Goal: Information Seeking & Learning: Learn about a topic

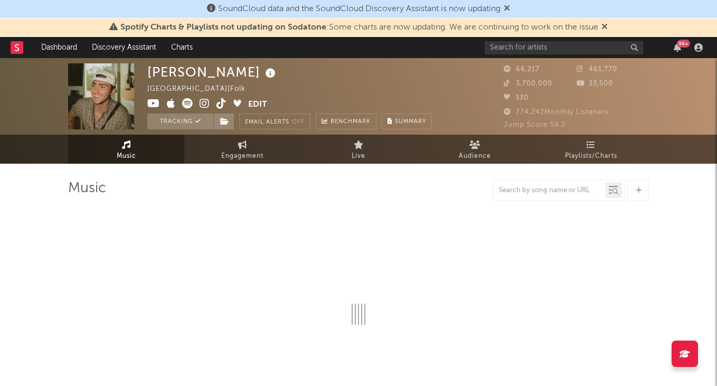
select select "6m"
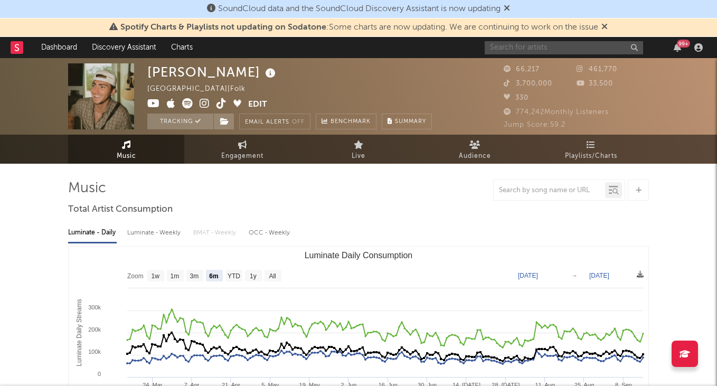
click at [536, 48] on input "text" at bounding box center [564, 47] width 158 height 13
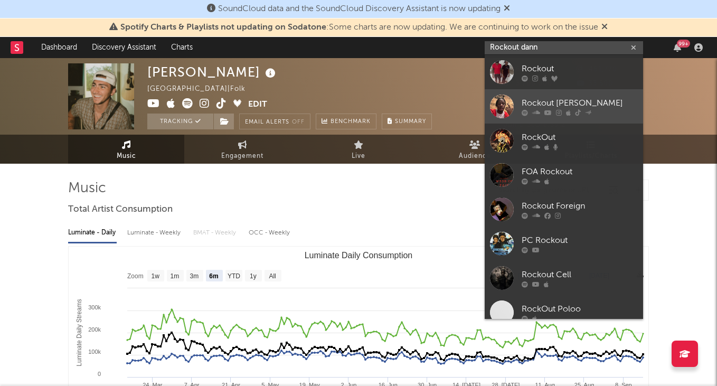
type input "Rockout dann"
click at [546, 95] on link "Rockout [PERSON_NAME]" at bounding box center [564, 106] width 158 height 34
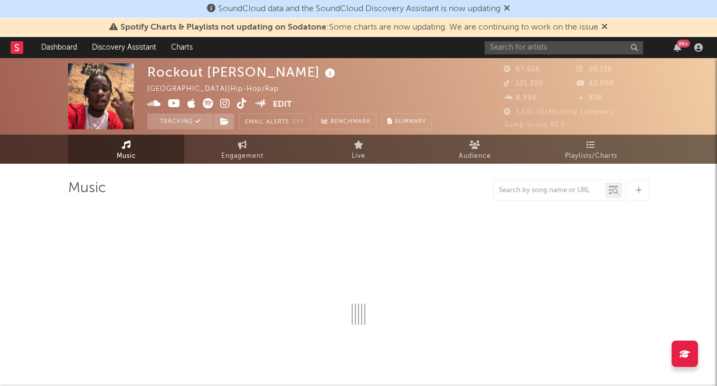
select select "6m"
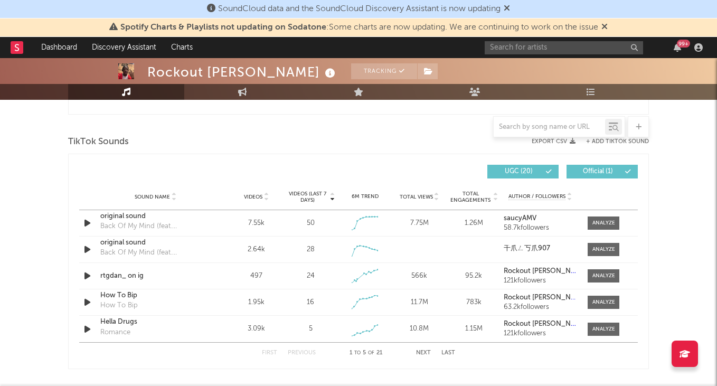
scroll to position [692, 0]
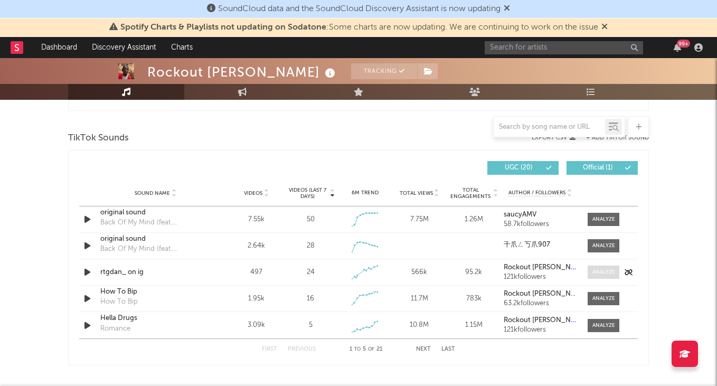
click at [602, 271] on div at bounding box center [604, 272] width 23 height 8
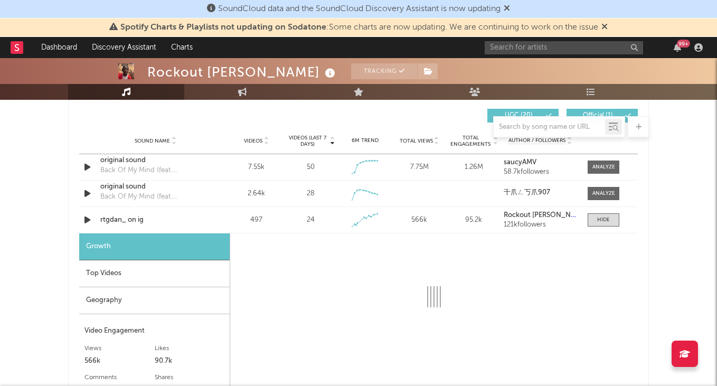
scroll to position [745, 0]
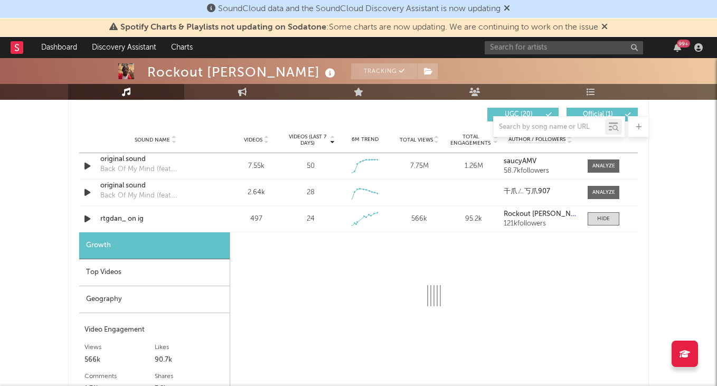
select select "1w"
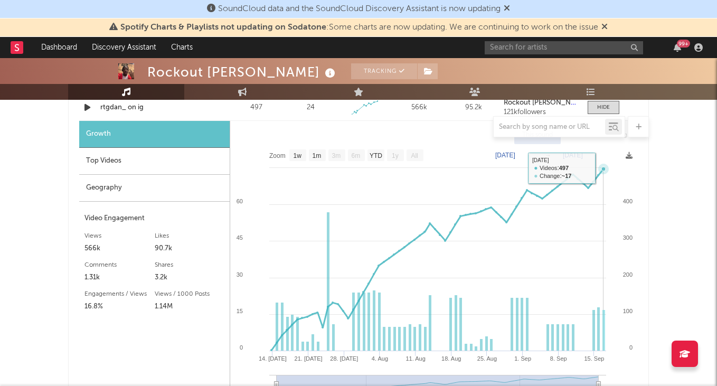
scroll to position [865, 0]
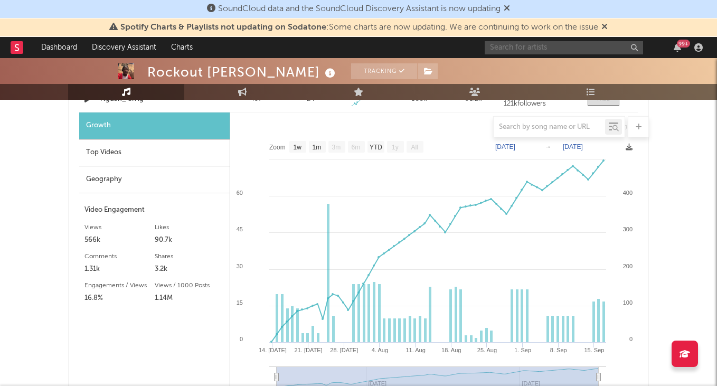
click at [530, 51] on input "text" at bounding box center [564, 47] width 158 height 13
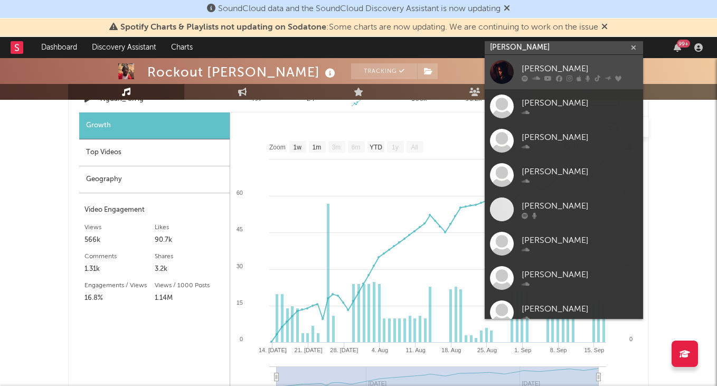
type input "[PERSON_NAME]"
click at [576, 69] on div "[PERSON_NAME]" at bounding box center [580, 68] width 116 height 13
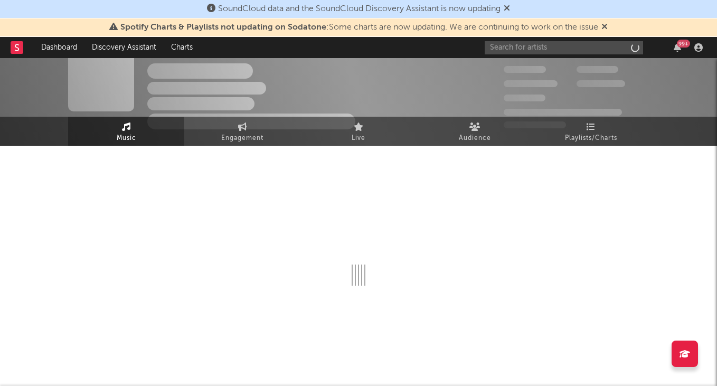
scroll to position [18, 0]
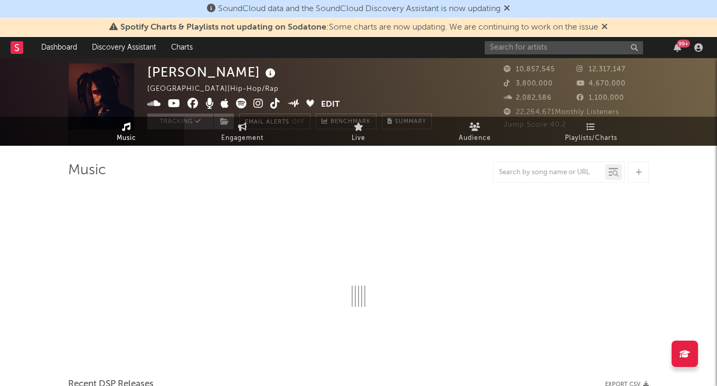
select select "6m"
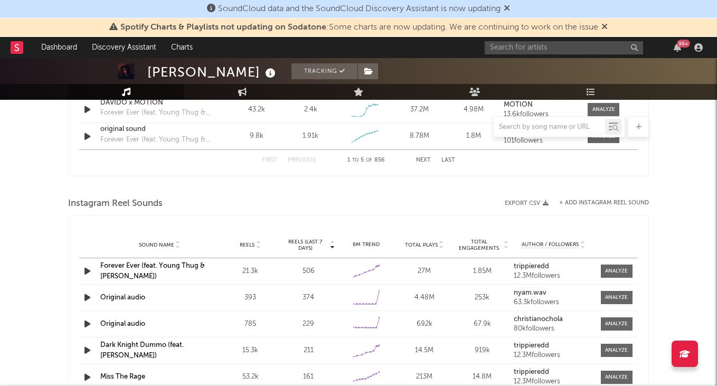
scroll to position [854, 0]
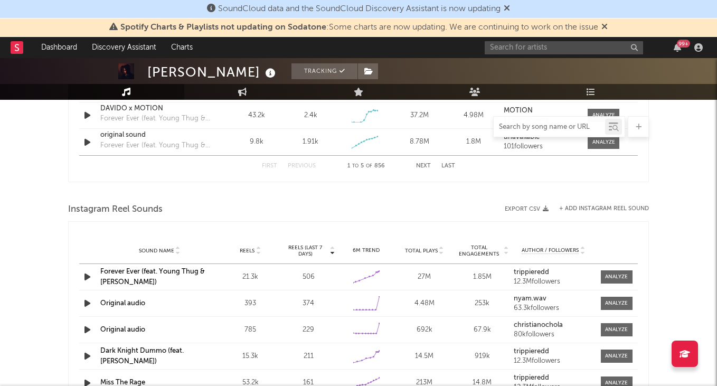
click at [524, 129] on input "text" at bounding box center [549, 127] width 111 height 8
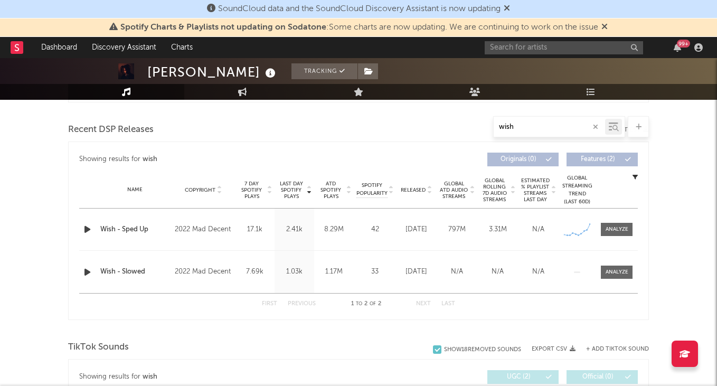
scroll to position [361, 0]
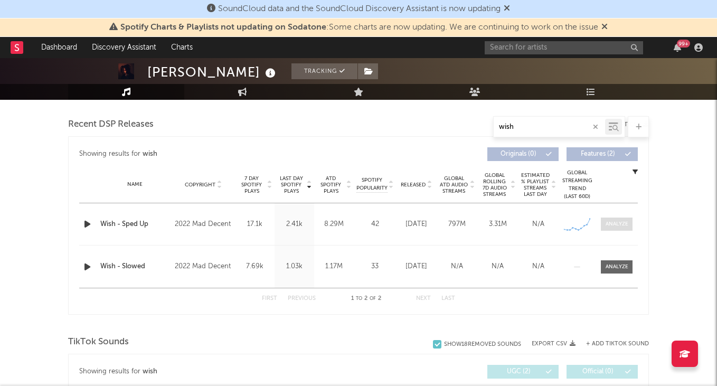
type input "wish"
click at [621, 223] on div at bounding box center [617, 224] width 23 height 8
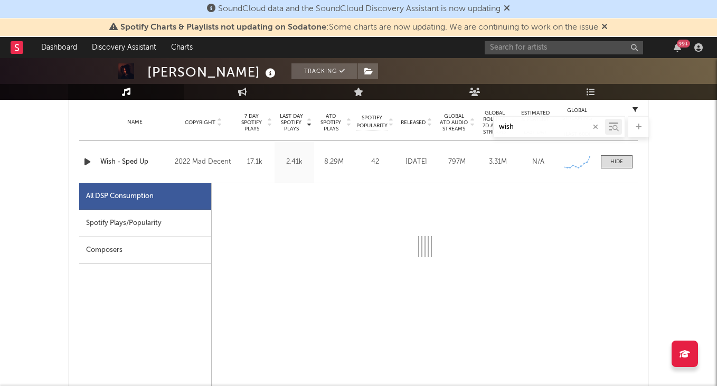
scroll to position [415, 0]
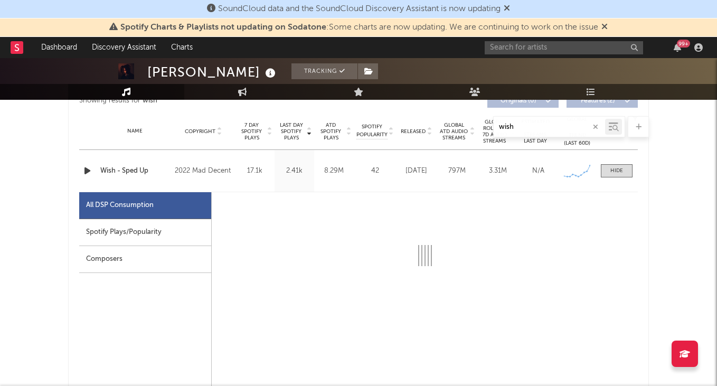
select select "6m"
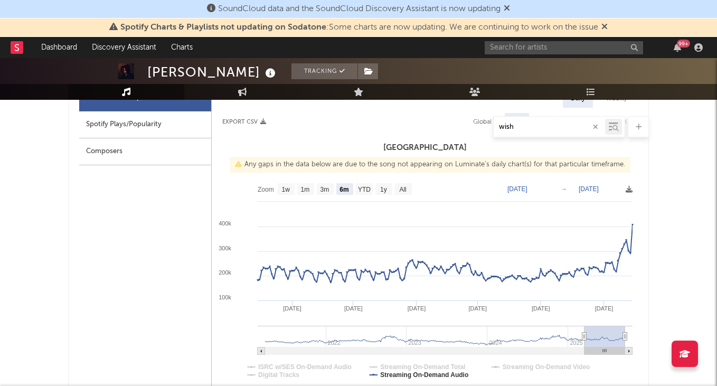
scroll to position [534, 0]
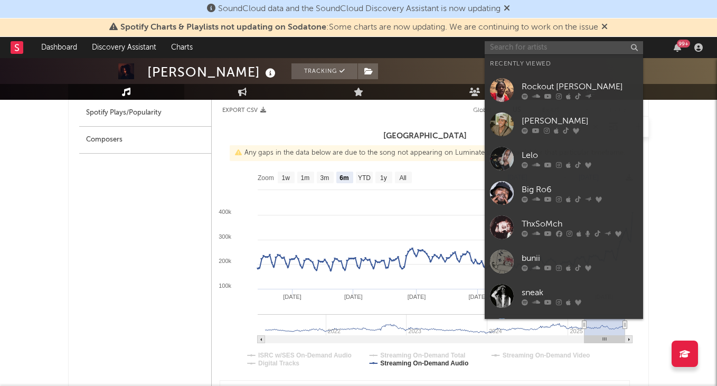
click at [531, 52] on input "text" at bounding box center [564, 47] width 158 height 13
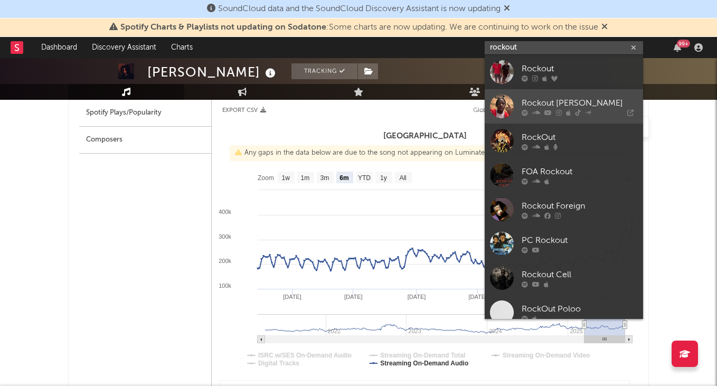
type input "rockout"
click at [552, 106] on div "Rockout [PERSON_NAME]" at bounding box center [580, 103] width 116 height 13
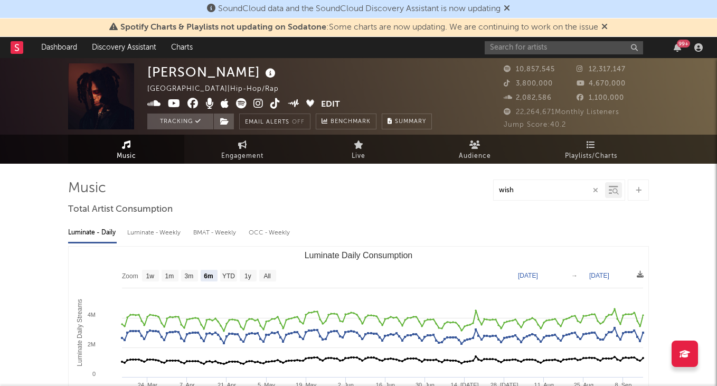
scroll to position [0, 0]
